Goal: Information Seeking & Learning: Learn about a topic

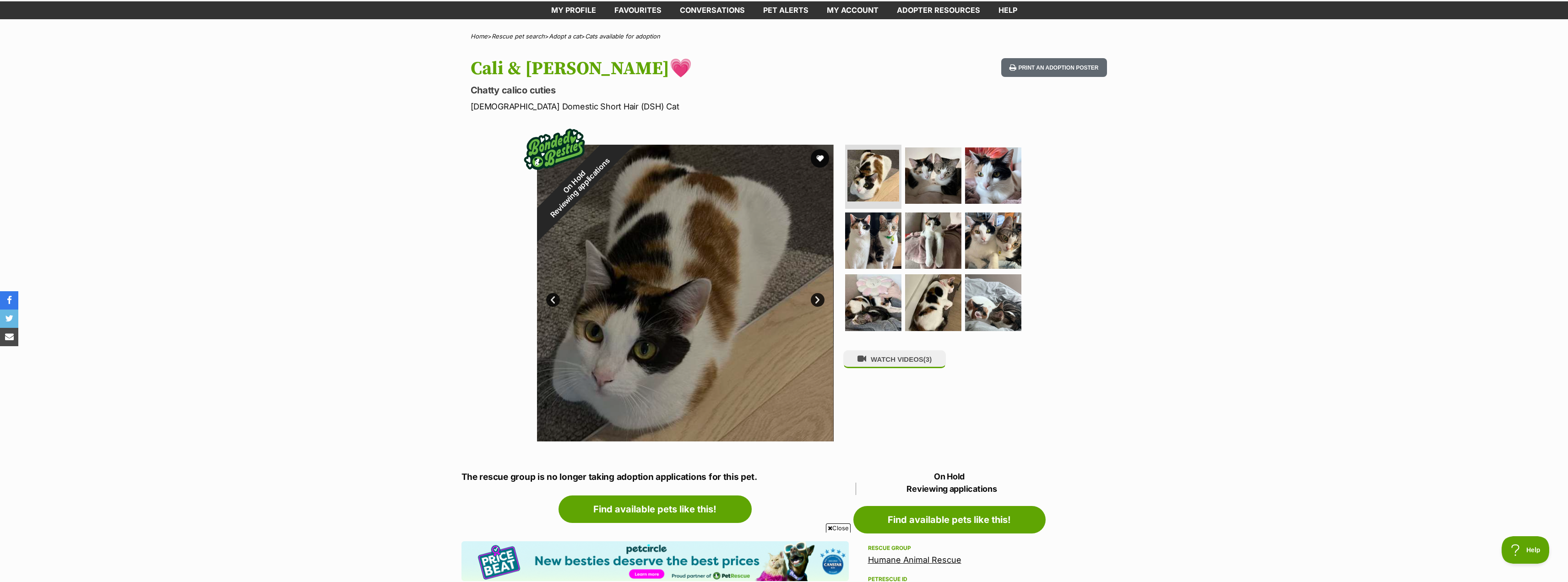
click at [819, 298] on link "Next" at bounding box center [817, 300] width 14 height 14
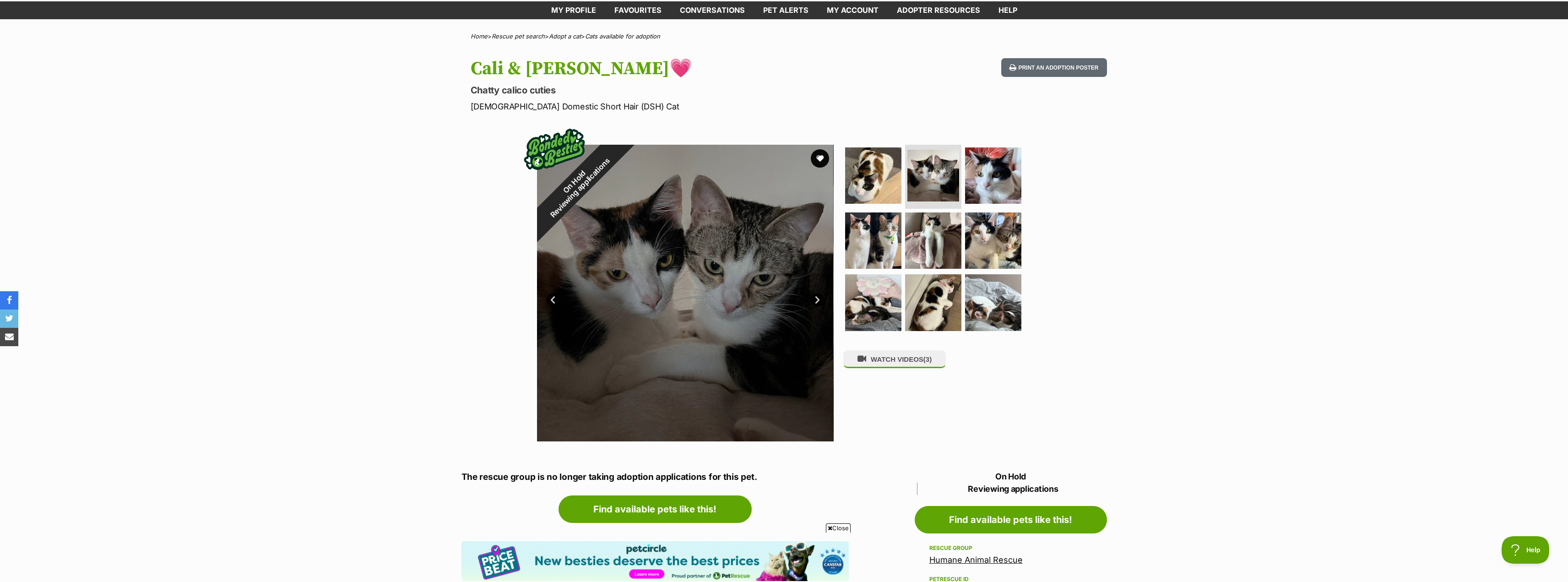
click at [811, 298] on link "Next" at bounding box center [817, 300] width 14 height 14
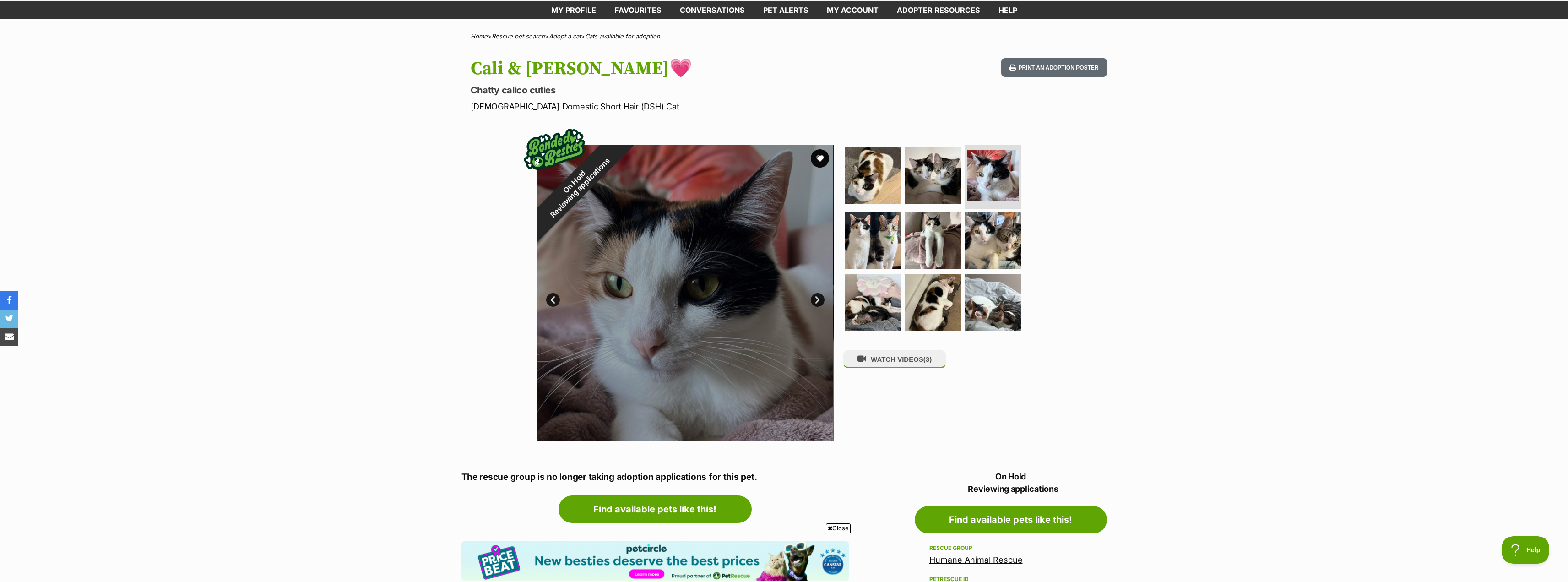
click at [811, 298] on link "Next" at bounding box center [817, 300] width 14 height 14
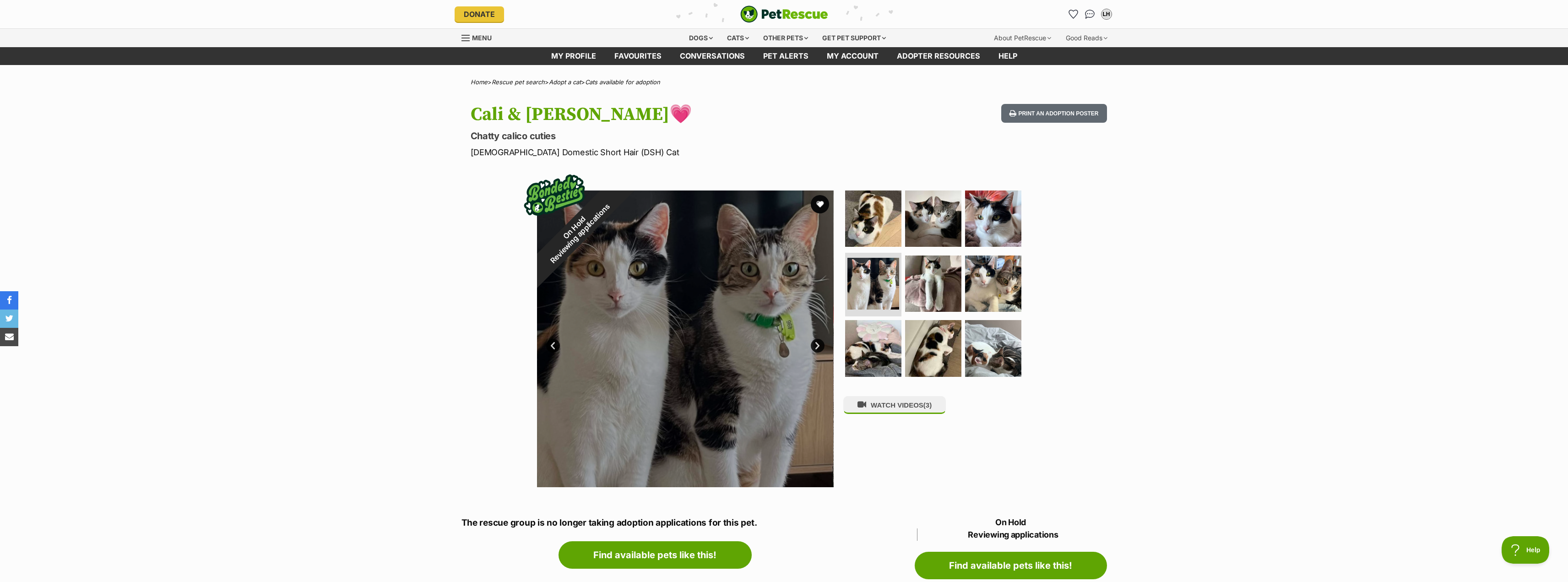
click at [817, 347] on link "Next" at bounding box center [817, 346] width 14 height 14
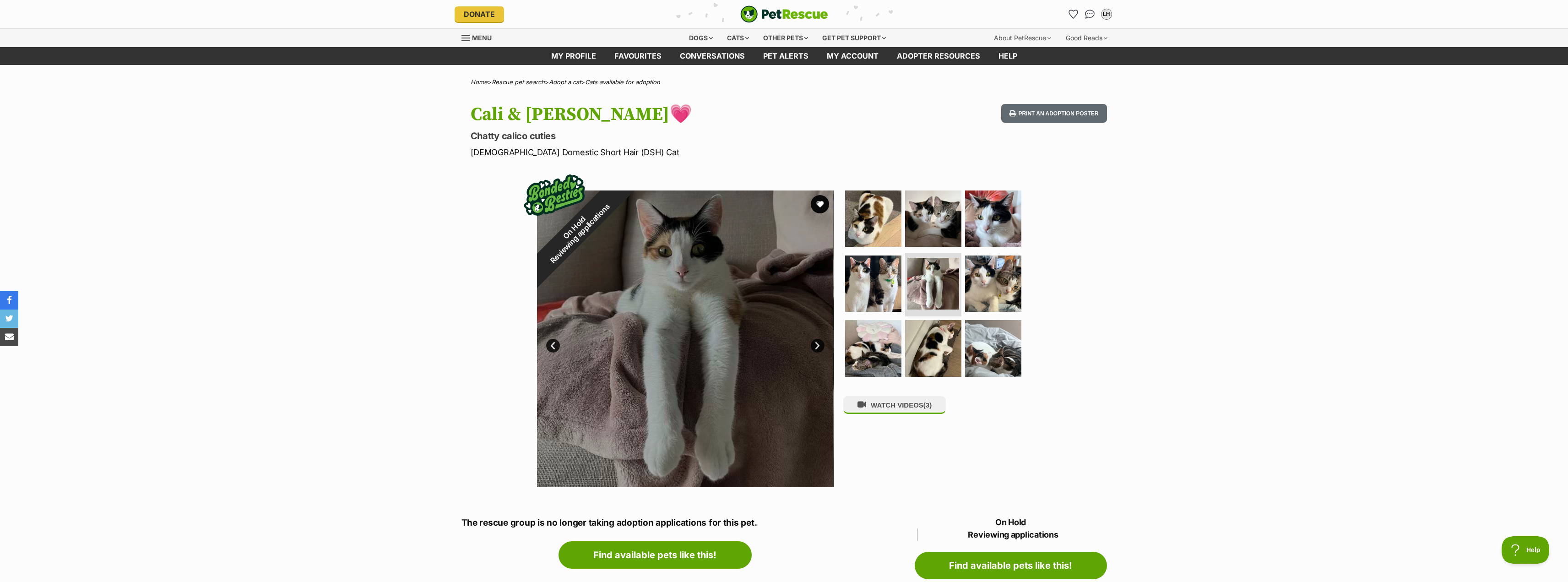
click at [553, 345] on link "Prev" at bounding box center [553, 346] width 14 height 14
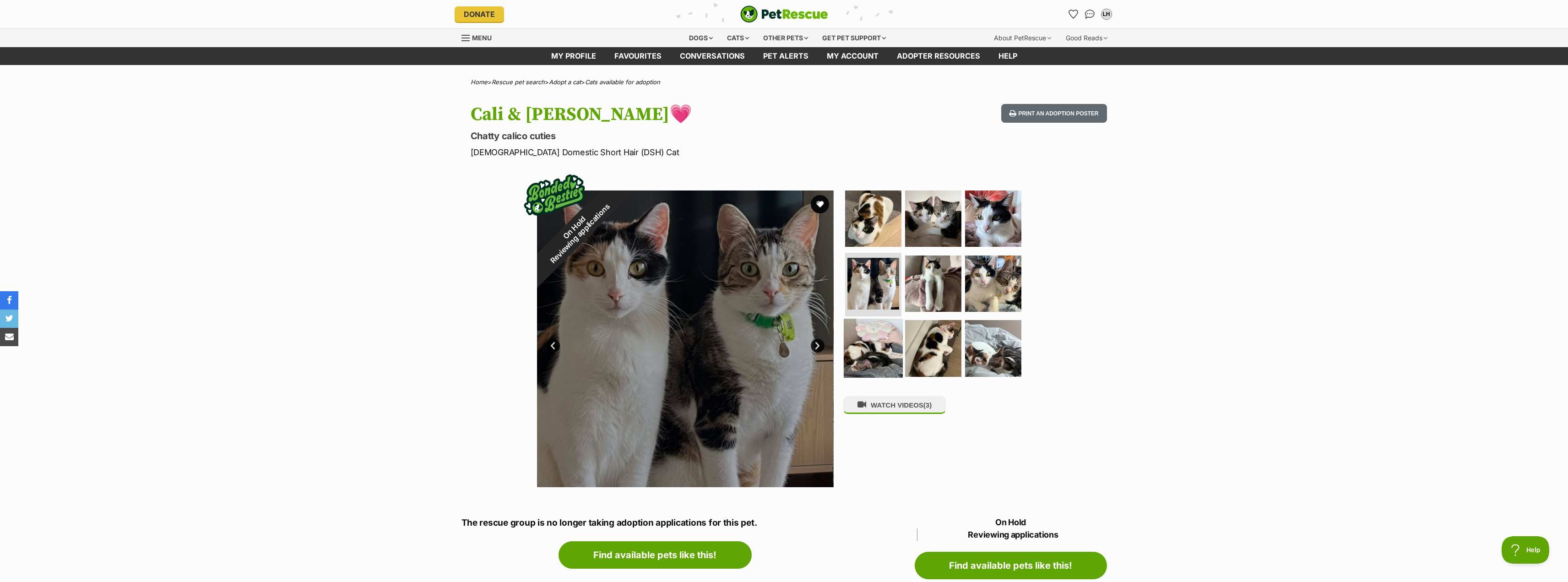
click at [852, 335] on img at bounding box center [873, 348] width 59 height 59
